Goal: Task Accomplishment & Management: Use online tool/utility

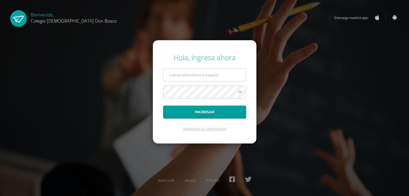
click at [191, 71] on input "text" at bounding box center [204, 75] width 83 height 13
type input "jcajas@donbosco.edu.gt"
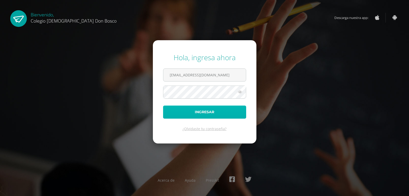
click at [204, 109] on button "Ingresar" at bounding box center [204, 111] width 83 height 13
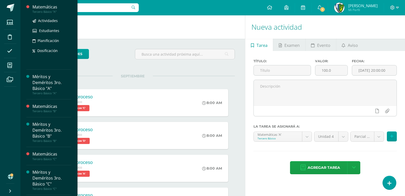
click at [51, 9] on div "Matemáticas" at bounding box center [51, 7] width 39 height 6
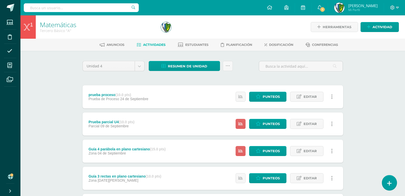
click at [386, 181] on link at bounding box center [389, 182] width 15 height 15
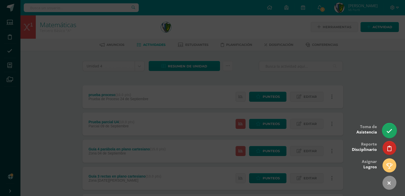
click at [388, 132] on icon at bounding box center [390, 131] width 6 height 6
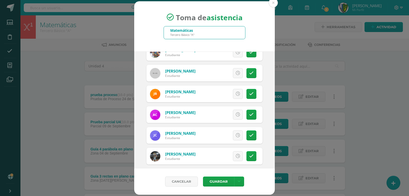
scroll to position [77, 0]
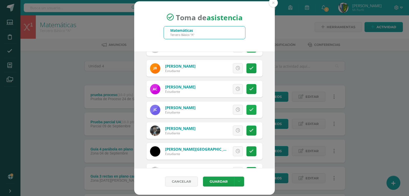
click at [249, 109] on icon at bounding box center [251, 109] width 4 height 4
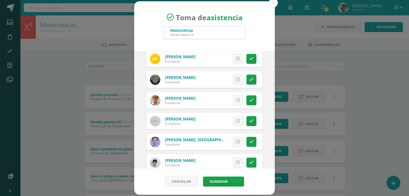
scroll to position [574, 0]
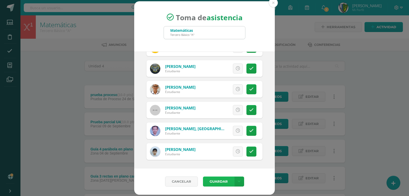
click at [218, 181] on button "Guardar" at bounding box center [218, 181] width 31 height 10
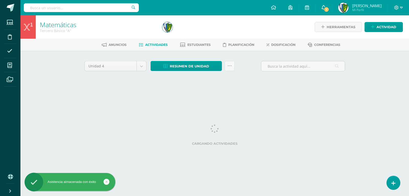
click at [331, 7] on link "1" at bounding box center [324, 7] width 16 height 15
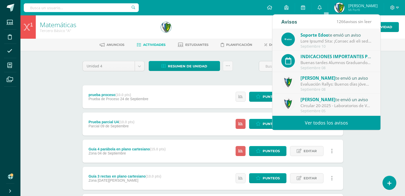
click at [347, 119] on link "Ver todos los avisos" at bounding box center [327, 123] width 108 height 14
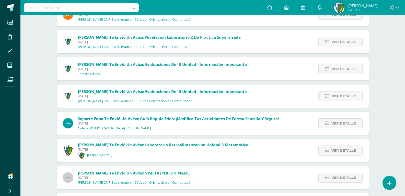
scroll to position [1111, 0]
